Goal: Complete application form: Complete application form

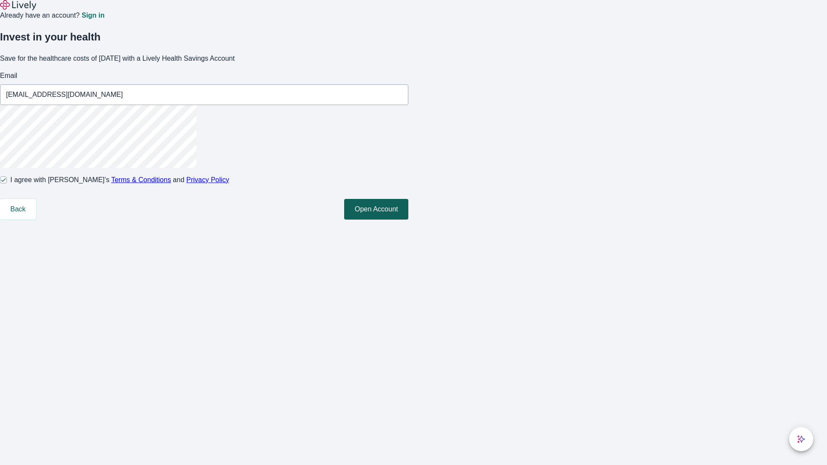
click at [408, 220] on button "Open Account" at bounding box center [376, 209] width 64 height 21
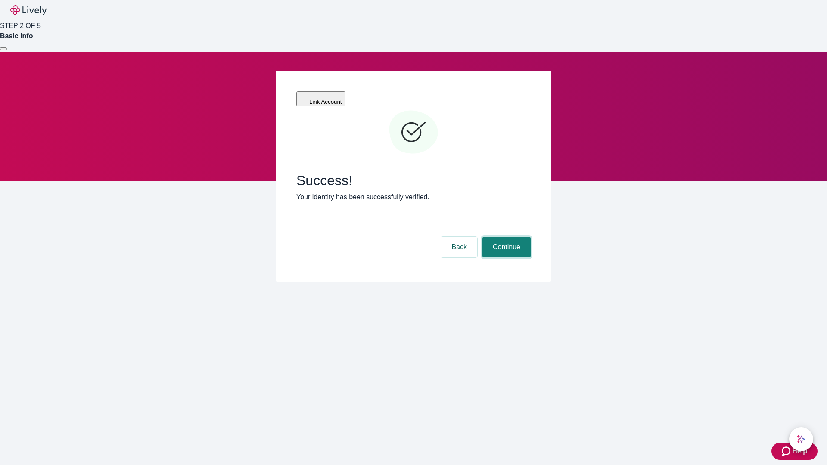
click at [505, 237] on button "Continue" at bounding box center [506, 247] width 48 height 21
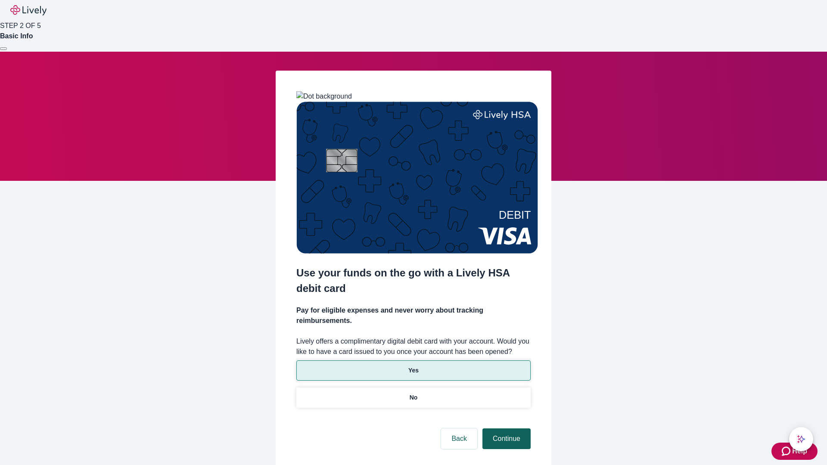
click at [413, 366] on p "Yes" at bounding box center [413, 370] width 10 height 9
click at [505, 429] on button "Continue" at bounding box center [506, 439] width 48 height 21
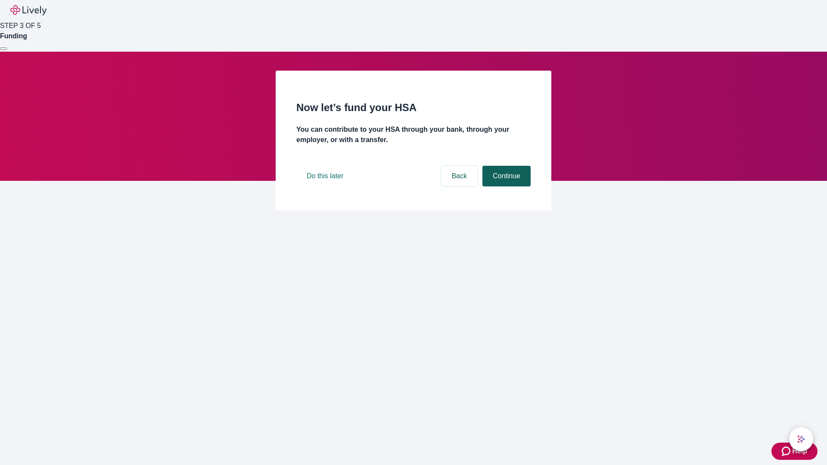
click at [505, 186] on button "Continue" at bounding box center [506, 176] width 48 height 21
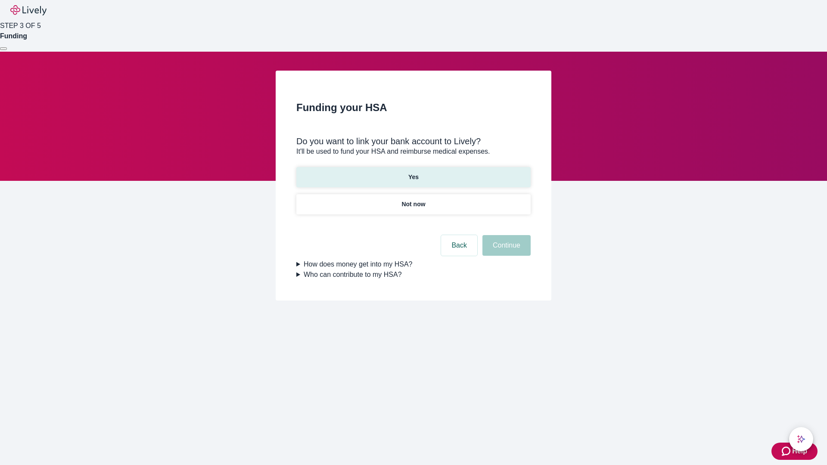
click at [413, 173] on p "Yes" at bounding box center [413, 177] width 10 height 9
click at [505, 235] on button "Continue" at bounding box center [506, 245] width 48 height 21
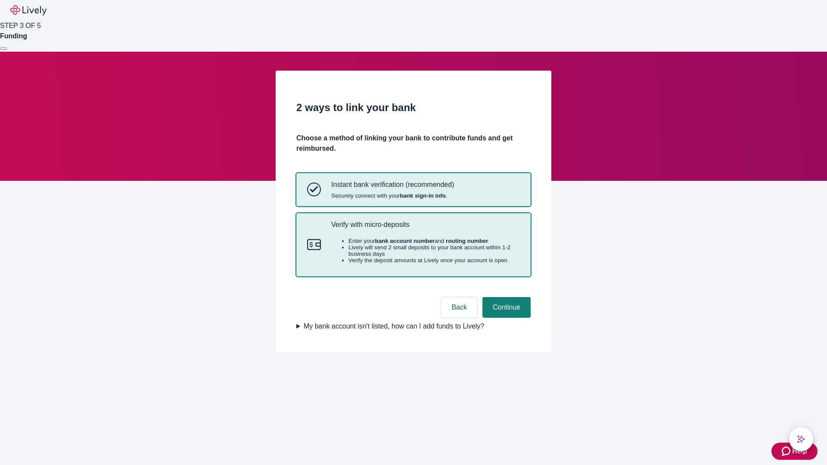
click at [425, 229] on p "Verify with micro-deposits" at bounding box center [425, 225] width 189 height 8
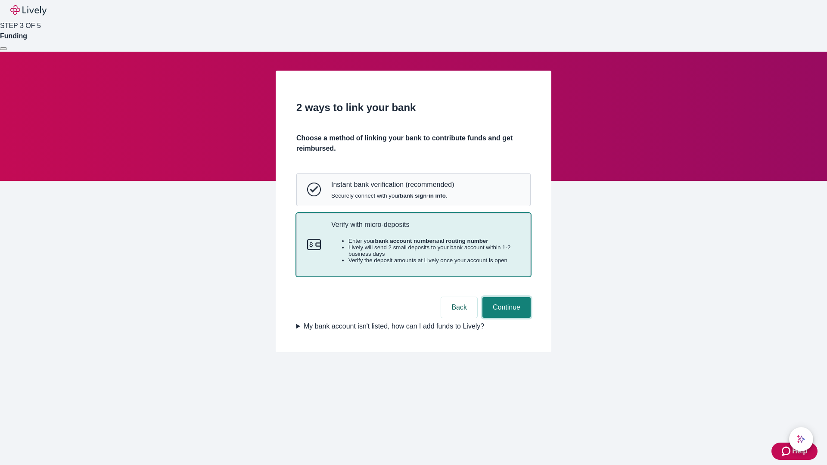
click at [505, 318] on button "Continue" at bounding box center [506, 307] width 48 height 21
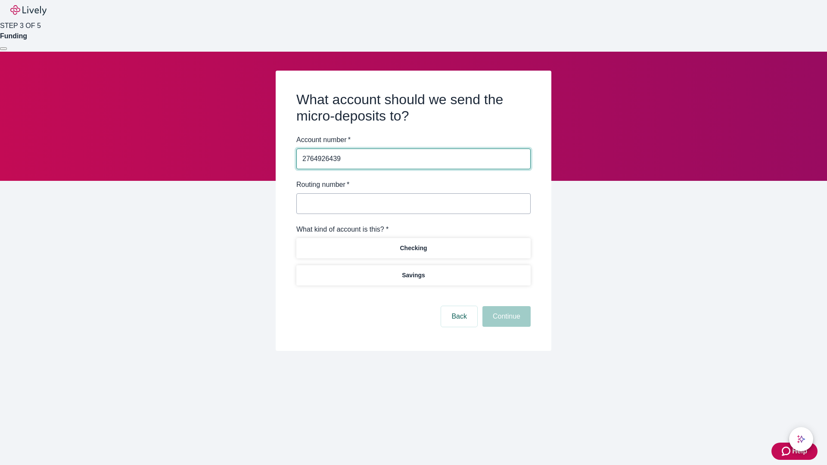
type input "2764926439"
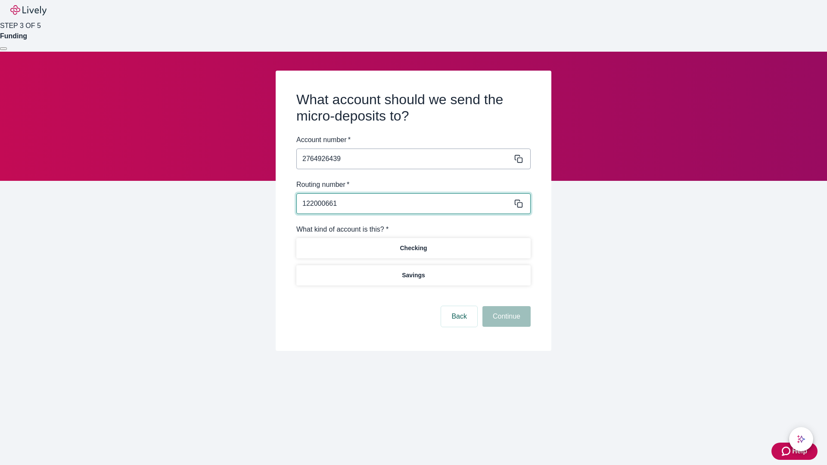
type input "122000661"
click at [413, 248] on p "Checking" at bounding box center [413, 248] width 27 height 9
click at [505, 318] on button "Continue" at bounding box center [506, 316] width 48 height 21
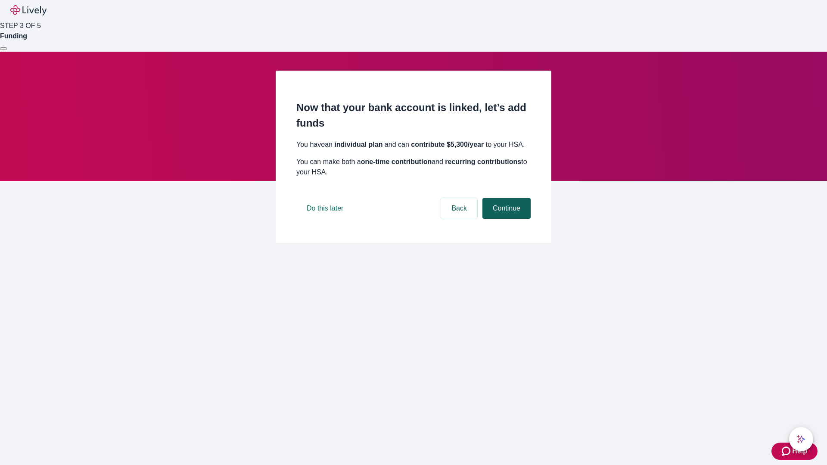
click at [505, 219] on button "Continue" at bounding box center [506, 208] width 48 height 21
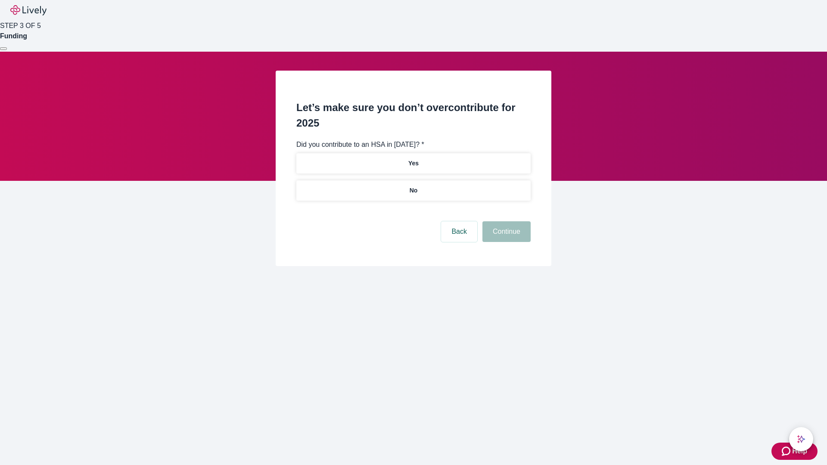
click at [413, 186] on p "No" at bounding box center [414, 190] width 8 height 9
click at [505, 221] on button "Continue" at bounding box center [506, 231] width 48 height 21
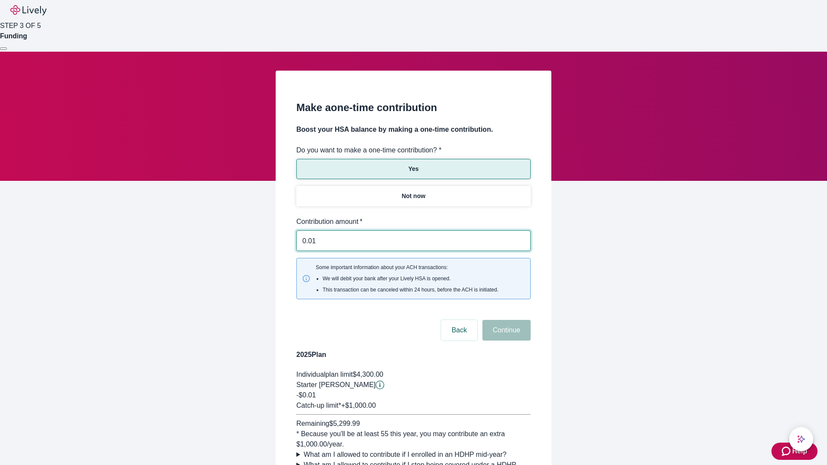
type input "0.01"
click at [505, 320] on button "Continue" at bounding box center [506, 330] width 48 height 21
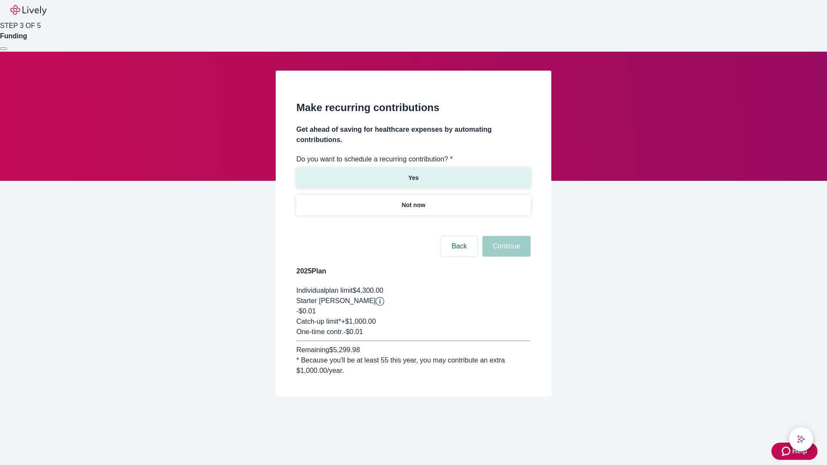
click at [413, 174] on p "Yes" at bounding box center [413, 178] width 10 height 9
click at [413, 226] on body "Help STEP 3 OF 5 Funding Make recurring contributions Get ahead of saving for h…" at bounding box center [413, 219] width 827 height 438
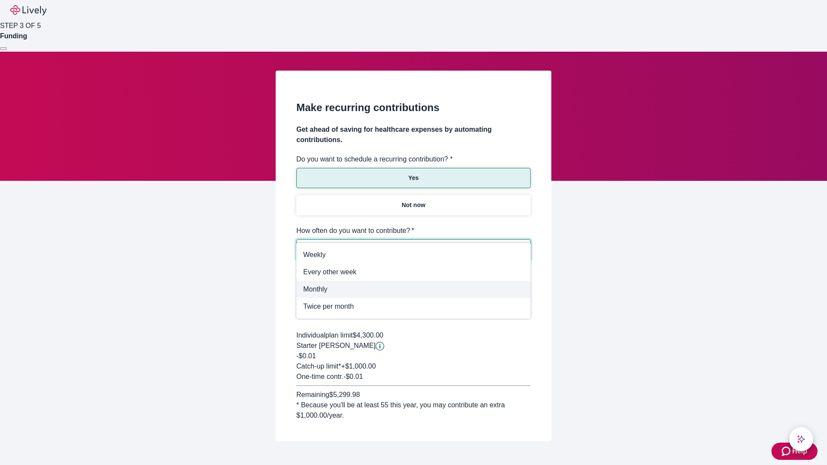
click at [413, 289] on span "Monthly" at bounding box center [413, 289] width 221 height 10
type input "Monthly"
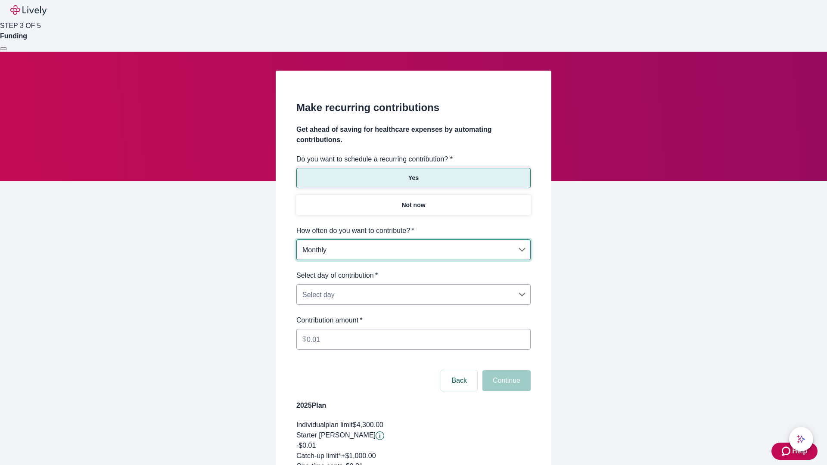
click at [413, 270] on body "Help STEP 3 OF 5 Funding Make recurring contributions Get ahead of saving for h…" at bounding box center [413, 286] width 827 height 572
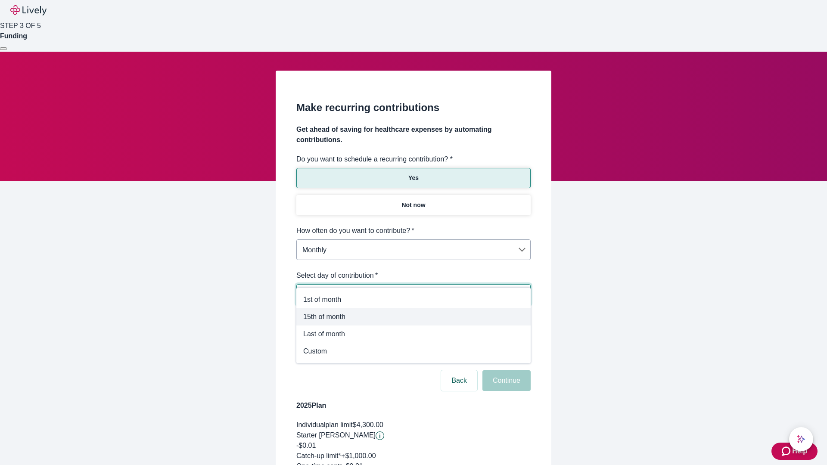
click at [413, 317] on span "15th of month" at bounding box center [413, 317] width 221 height 10
type input "Monthly15th"
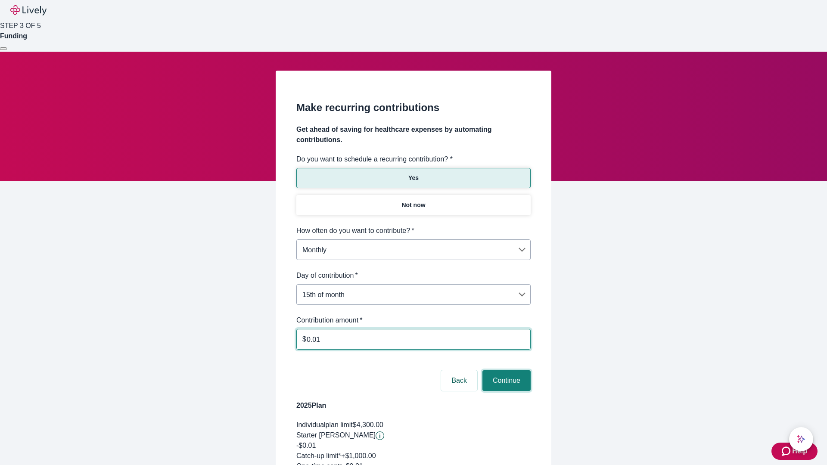
click at [505, 370] on button "Continue" at bounding box center [506, 380] width 48 height 21
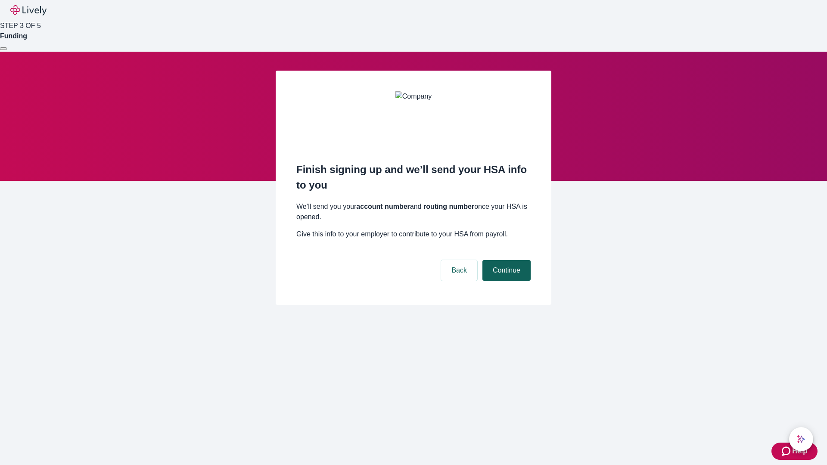
click at [505, 260] on button "Continue" at bounding box center [506, 270] width 48 height 21
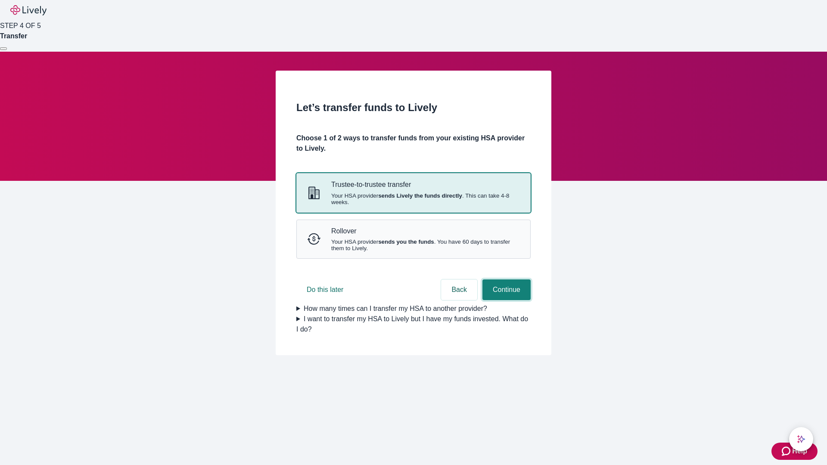
click at [505, 300] on button "Continue" at bounding box center [506, 290] width 48 height 21
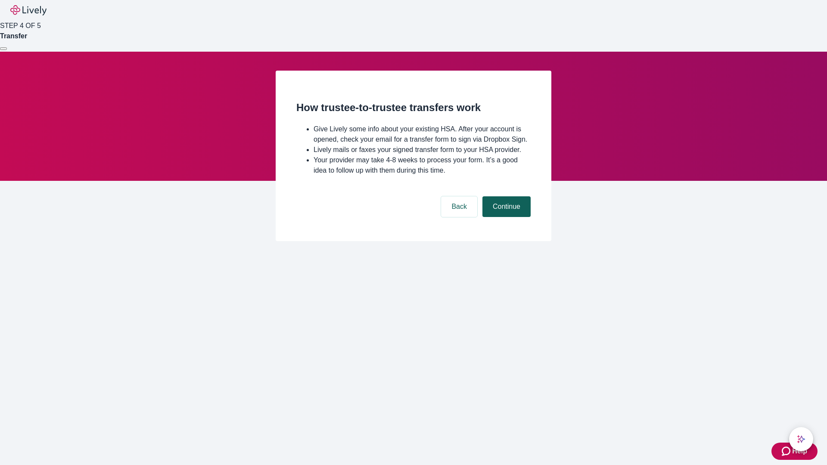
click at [505, 217] on button "Continue" at bounding box center [506, 206] width 48 height 21
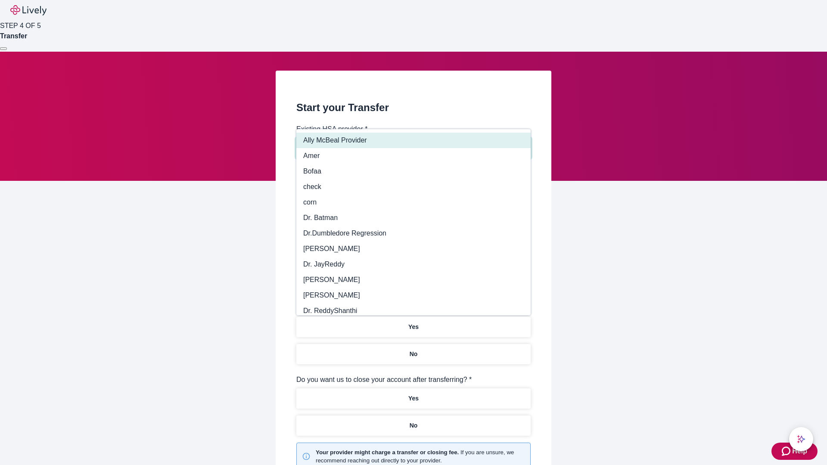
type input "Other"
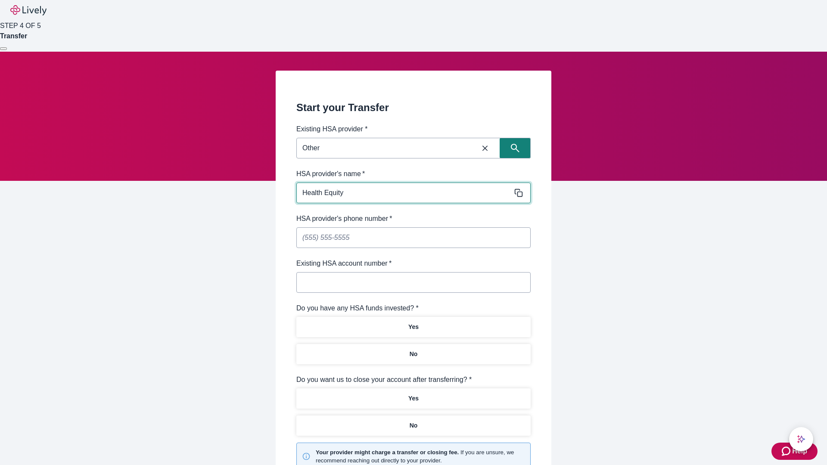
type input "Health Equity"
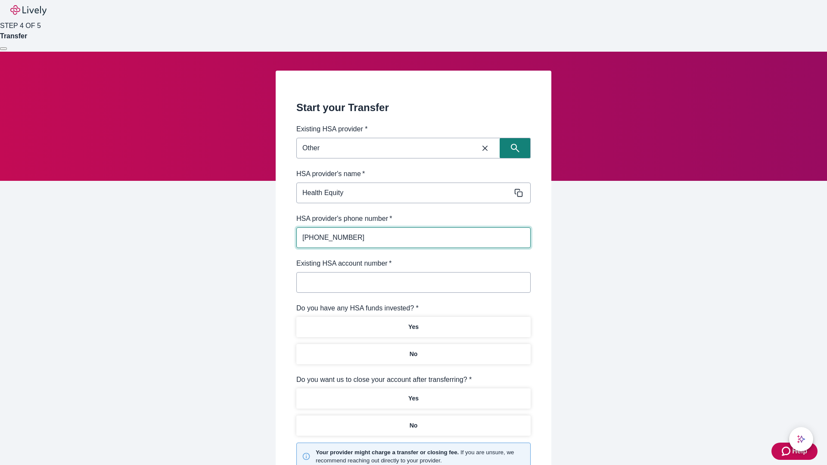
type input "[PHONE_NUMBER]"
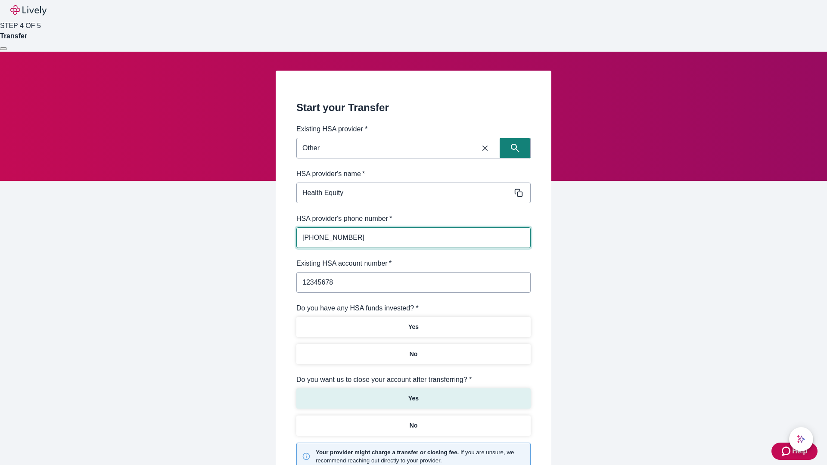
type input "12345678"
click at [413, 350] on p "No" at bounding box center [414, 354] width 8 height 9
click at [413, 394] on p "Yes" at bounding box center [413, 398] width 10 height 9
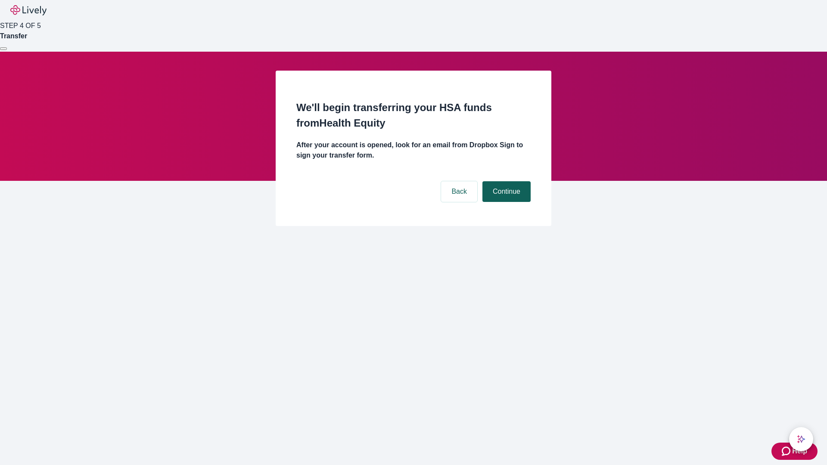
click at [505, 181] on button "Continue" at bounding box center [506, 191] width 48 height 21
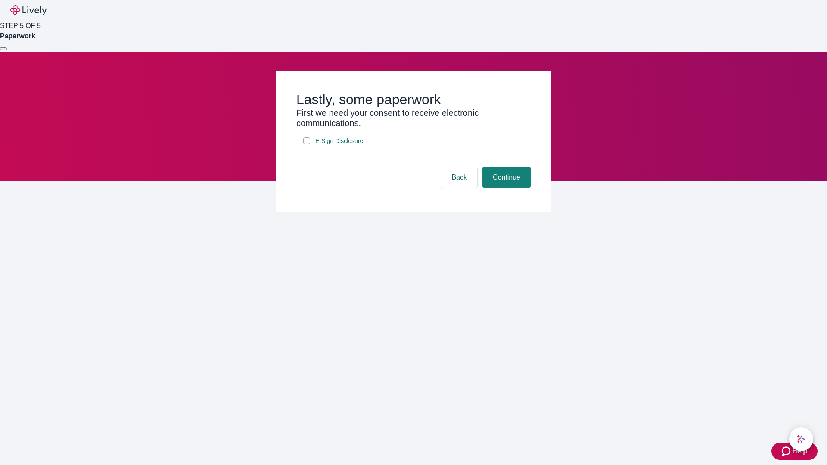
click at [307, 144] on input "E-Sign Disclosure" at bounding box center [306, 140] width 7 height 7
checkbox input "true"
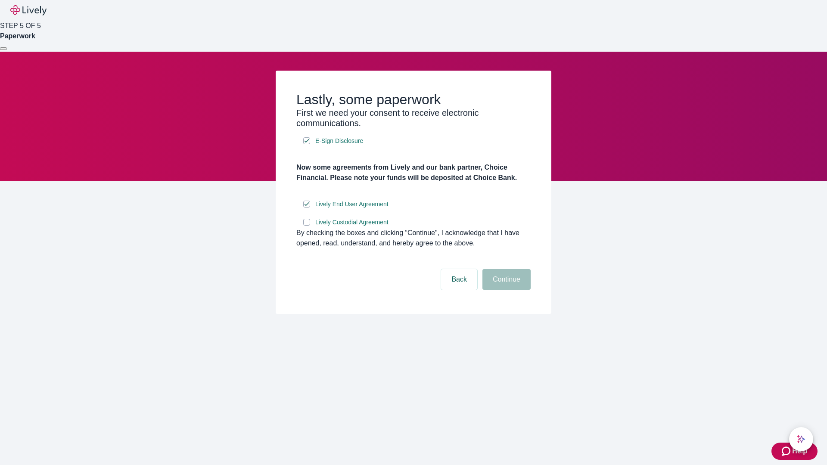
click at [307, 226] on input "Lively Custodial Agreement" at bounding box center [306, 222] width 7 height 7
checkbox input "true"
click at [505, 290] on button "Continue" at bounding box center [506, 279] width 48 height 21
